Goal: Task Accomplishment & Management: Manage account settings

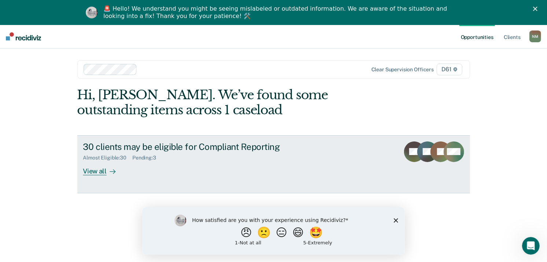
click at [307, 153] on div "Almost Eligible : 30 Pending : 3" at bounding box center [212, 156] width 258 height 9
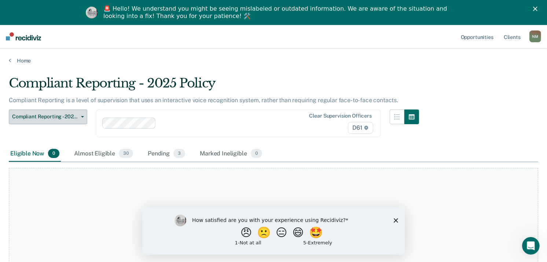
click at [71, 116] on span "Compliant Reporting - 2025 Policy" at bounding box center [45, 116] width 66 height 6
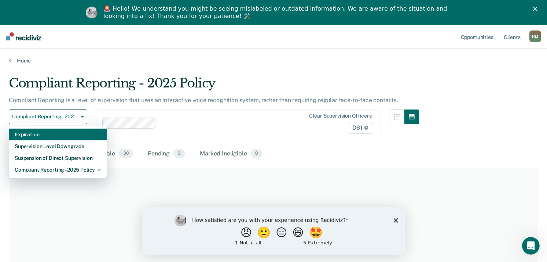
click at [75, 135] on div "Expiration" at bounding box center [58, 134] width 86 height 12
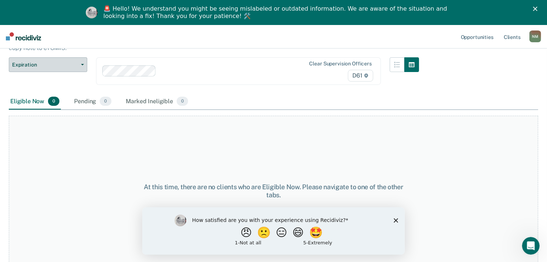
scroll to position [63, 0]
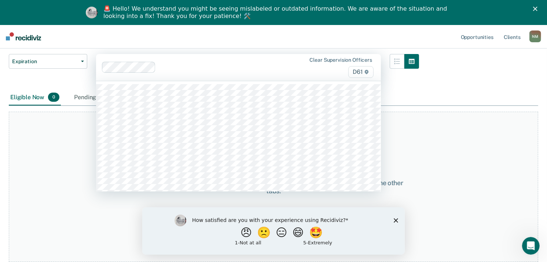
click at [199, 56] on div "Clear supervision officers D61" at bounding box center [238, 67] width 285 height 27
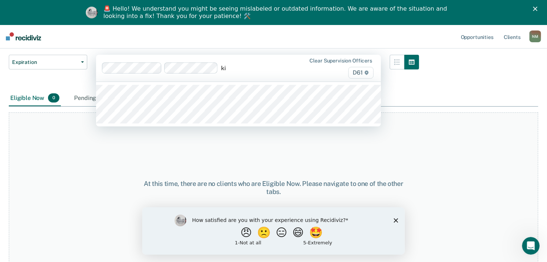
type input "[PERSON_NAME]"
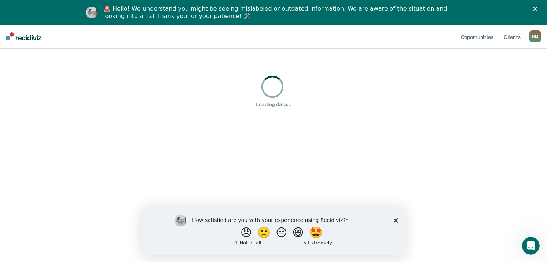
scroll to position [25, 0]
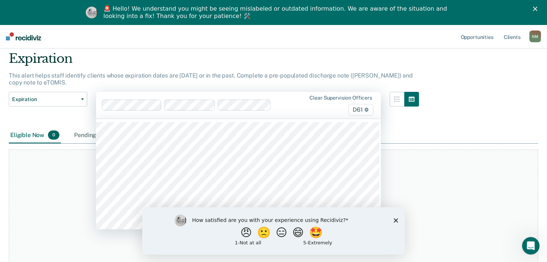
click at [289, 108] on div at bounding box center [283, 105] width 18 height 8
type input "st"
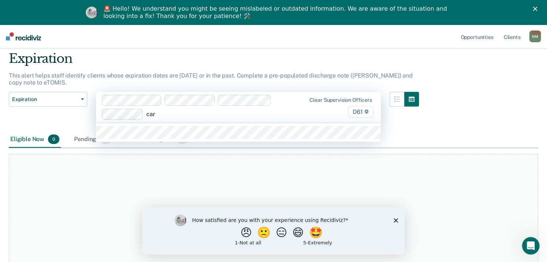
type input "[PERSON_NAME]"
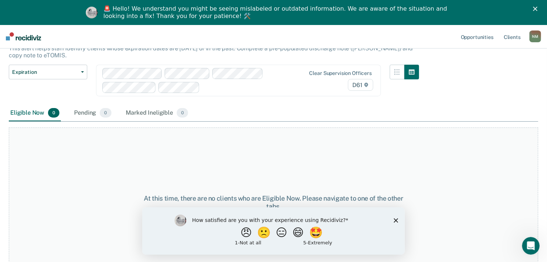
scroll to position [67, 0]
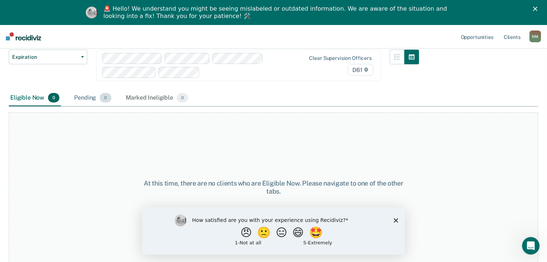
click at [95, 97] on div "Pending 0" at bounding box center [93, 98] width 40 height 16
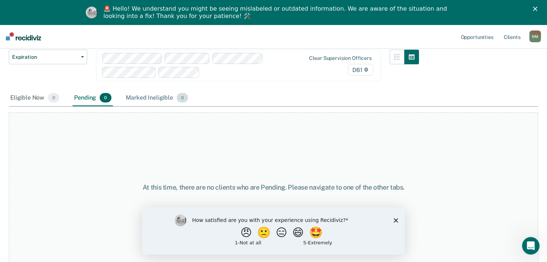
click at [127, 94] on div "Marked Ineligible 0" at bounding box center [157, 98] width 65 height 16
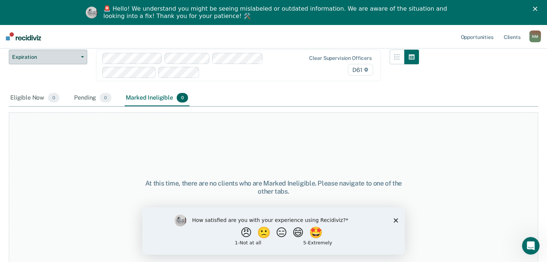
click at [77, 58] on span "Expiration" at bounding box center [45, 57] width 66 height 6
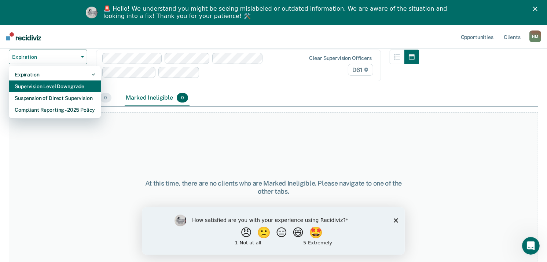
click at [74, 88] on div "Supervision Level Downgrade" at bounding box center [55, 86] width 80 height 12
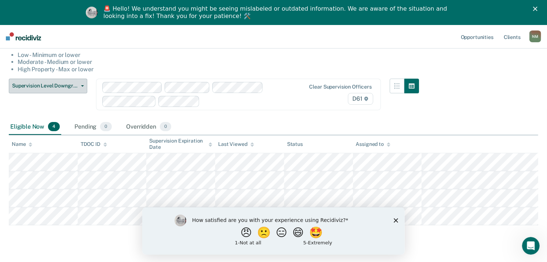
scroll to position [93, 0]
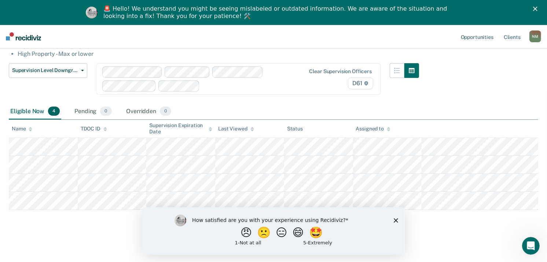
click at [395, 220] on polygon "Close survey" at bounding box center [396, 220] width 4 height 4
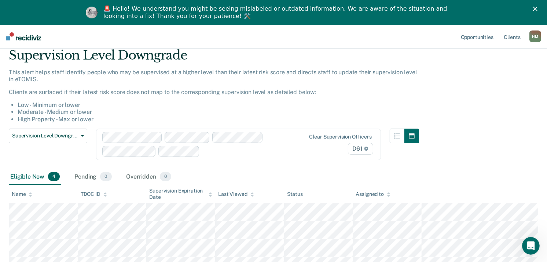
scroll to position [22, 0]
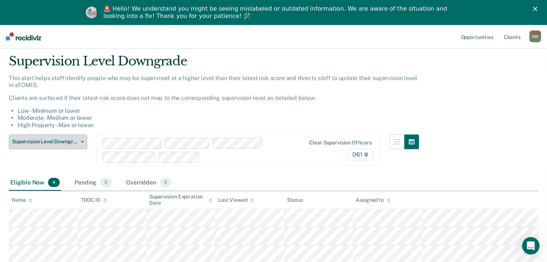
click at [76, 139] on span "Supervision Level Downgrade" at bounding box center [45, 141] width 66 height 6
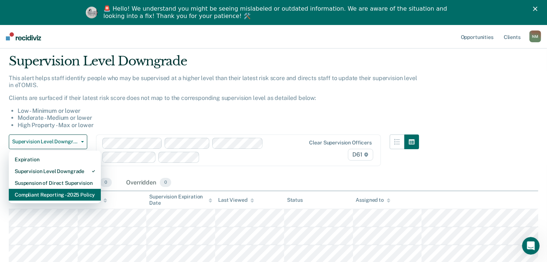
click at [79, 192] on div "Compliant Reporting - 2025 Policy" at bounding box center [55, 195] width 80 height 12
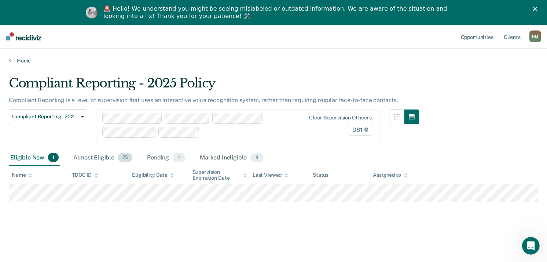
click at [98, 163] on div "Compliant Reporting - 2025 Policy Compliant Reporting is a level of supervision…" at bounding box center [274, 154] width 530 height 156
click at [98, 163] on div "Almost Eligible 75" at bounding box center [103, 158] width 62 height 16
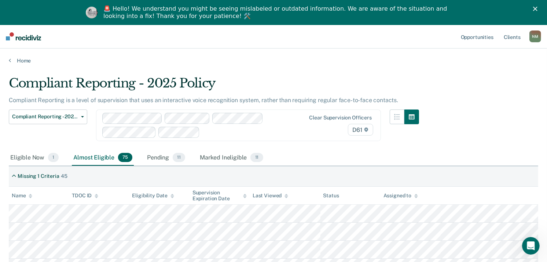
click at [409, 194] on div "Assigned to" at bounding box center [401, 195] width 34 height 6
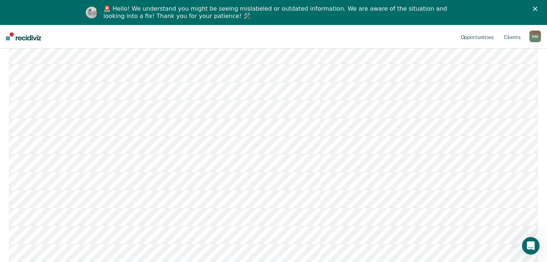
scroll to position [647, 0]
